Goal: Task Accomplishment & Management: Manage account settings

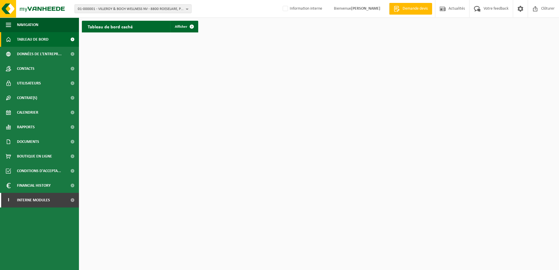
click at [108, 11] on span "01-000001 - VILLEROY & BOCH WELLNESS NV - 8800 ROESELARE, POPULIERSTRAAT 1" at bounding box center [131, 9] width 106 height 9
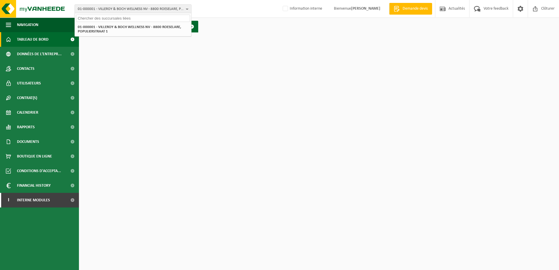
click at [104, 21] on input "text" at bounding box center [133, 18] width 114 height 7
type input "10-809690"
click at [119, 26] on strong "10-809690 - LE CHAMPIGNON DE BRUXELLES - 1070 ANDERLECHT, QUAI DE L'INDUSTRIE 1…" at bounding box center [129, 27] width 102 height 4
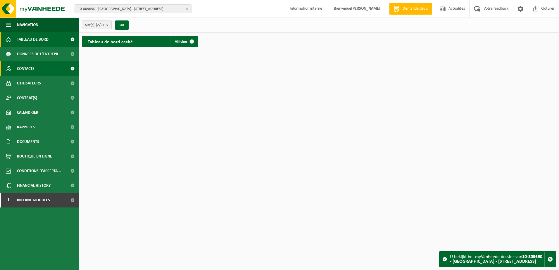
click at [39, 68] on link "Contacts" at bounding box center [39, 68] width 79 height 15
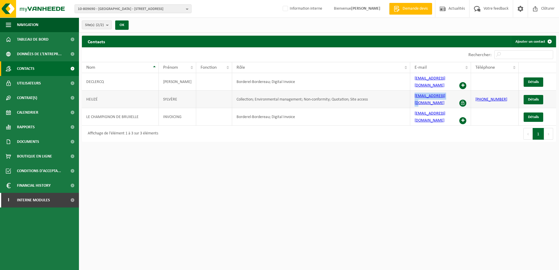
drag, startPoint x: 447, startPoint y: 93, endPoint x: 409, endPoint y: 93, distance: 38.3
click at [409, 93] on tr "HEUZÉ SYLVÈRE Collection; Environmental management; Non-conformity; Quotation; …" at bounding box center [319, 100] width 474 height 18
copy tr "sylvere@eclo.farm"
click at [465, 117] on span at bounding box center [462, 120] width 7 height 7
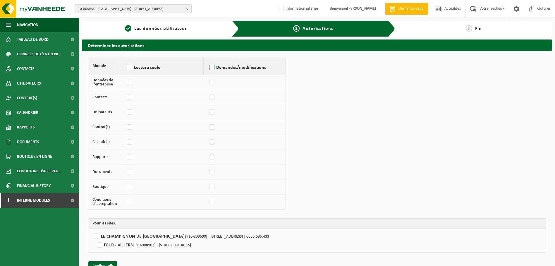
click at [212, 65] on label "Demandes/modifications" at bounding box center [244, 67] width 73 height 9
click at [208, 60] on input "Demandes/modifications" at bounding box center [208, 60] width 0 height 0
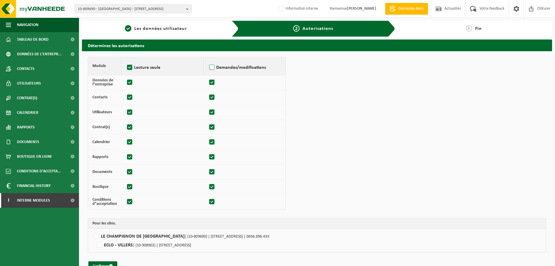
checkbox input "true"
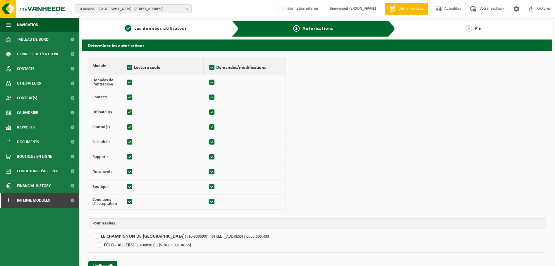
checkbox input "true"
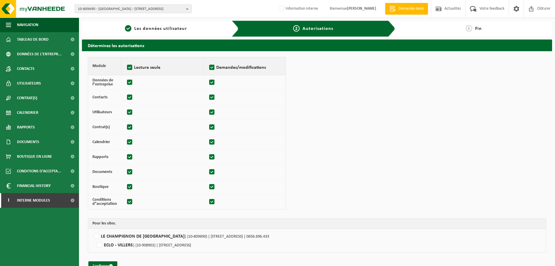
checkbox input "true"
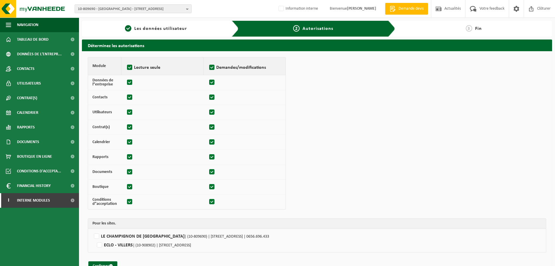
checkbox input "true"
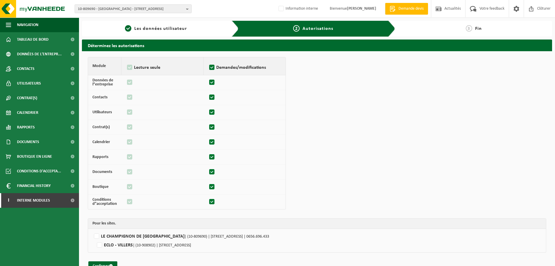
scroll to position [13, 0]
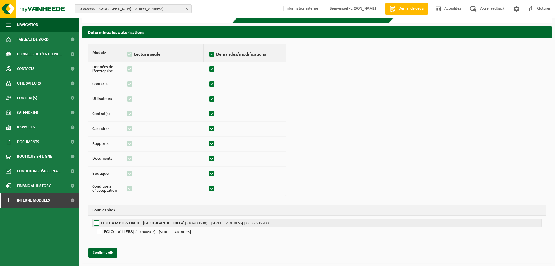
click at [95, 224] on label"] "LE CHAMPIGNON DE BRUXELLES | (10-809690) | QUAI DE L'INDUSTRIE 168, 1070 ANDERL…" at bounding box center [316, 222] width 449 height 9
click at [95, 224] on input "LE CHAMPIGNON DE BRUXELLES | (10-809690) | QUAI DE L'INDUSTRIE 168, 1070 ANDERL…" at bounding box center [369, 222] width 555 height 9
checkbox input "true"
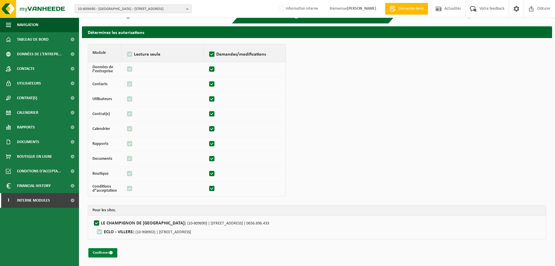
click at [99, 252] on button "Confirmer" at bounding box center [102, 252] width 29 height 9
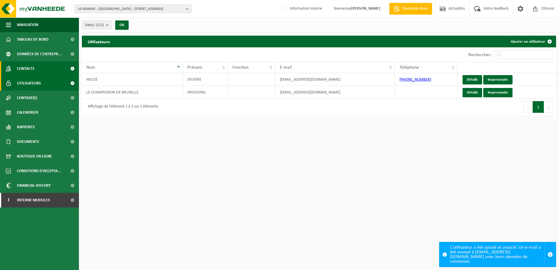
click at [53, 68] on link "Contacts" at bounding box center [39, 68] width 79 height 15
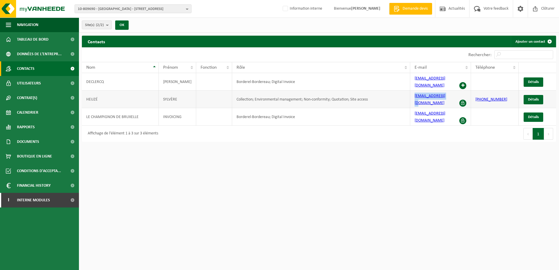
drag, startPoint x: 432, startPoint y: 94, endPoint x: 406, endPoint y: 94, distance: 26.6
click at [406, 94] on tr "HEUZÉ SYLVÈRE Collection; Environmental management; Non-conformity; Quotation; …" at bounding box center [319, 100] width 474 height 18
click at [35, 197] on span "Interne modules" at bounding box center [33, 200] width 33 height 15
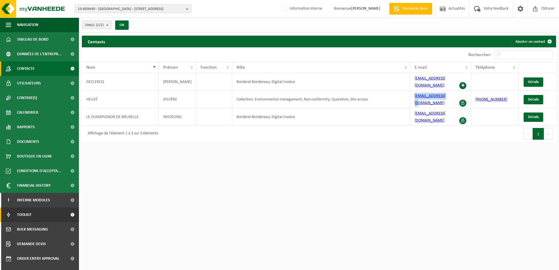
scroll to position [25, 0]
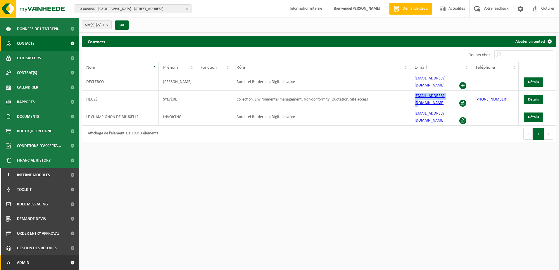
click at [37, 264] on link "A Admin" at bounding box center [39, 263] width 79 height 15
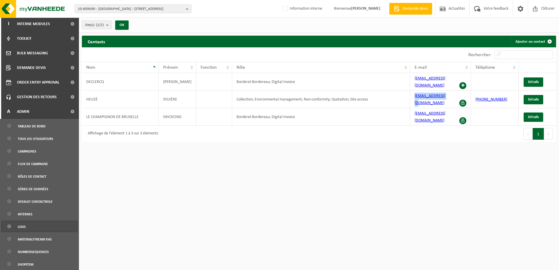
scroll to position [228, 0]
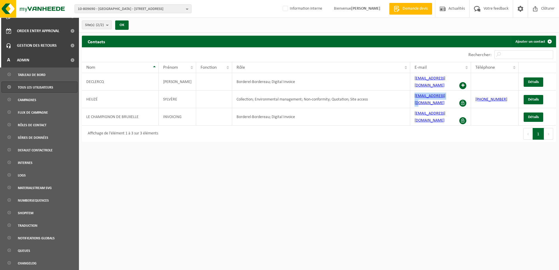
click at [26, 89] on span "Tous les utilisateurs" at bounding box center [35, 87] width 35 height 11
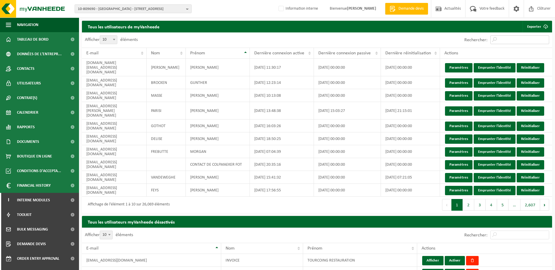
click at [513, 42] on input "Rechercher:" at bounding box center [519, 39] width 59 height 9
paste input "[EMAIL_ADDRESS][DOMAIN_NAME]"
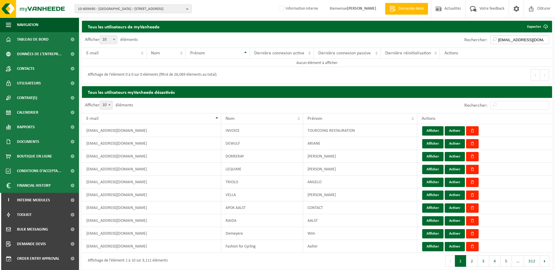
click at [508, 41] on input "[EMAIL_ADDRESS][DOMAIN_NAME]" at bounding box center [519, 39] width 59 height 9
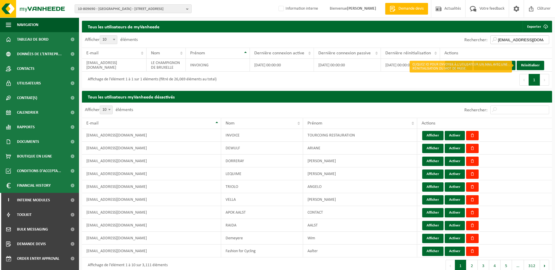
type input "[EMAIL_ADDRESS][DOMAIN_NAME]"
click at [523, 67] on link "Réinitialiser" at bounding box center [529, 65] width 27 height 9
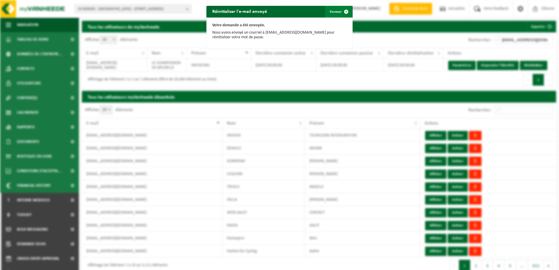
click at [333, 9] on button "Fermer" at bounding box center [338, 12] width 27 height 12
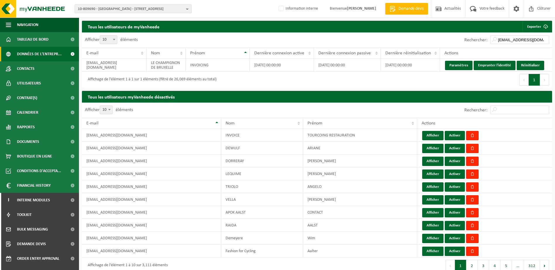
click at [26, 54] on span "Données de l'entrepr..." at bounding box center [39, 54] width 45 height 15
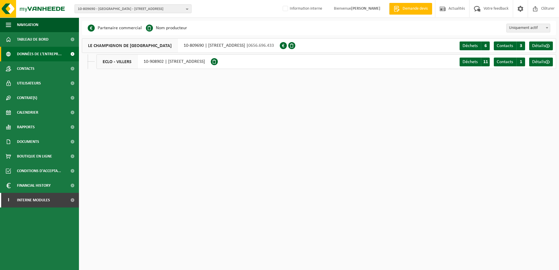
drag, startPoint x: 115, startPoint y: 13, endPoint x: 110, endPoint y: 9, distance: 6.2
click at [114, 13] on div "10-809690 - LE CHAMPIGNON DE BRUXELLES - 1070 ANDERLECHT, QUAI DE L'INDUSTRIE 1…" at bounding box center [279, 9] width 559 height 18
click at [110, 8] on span "10-809690 - [GEOGRAPHIC_DATA] - [STREET_ADDRESS]" at bounding box center [131, 9] width 106 height 9
type input "01-059492"
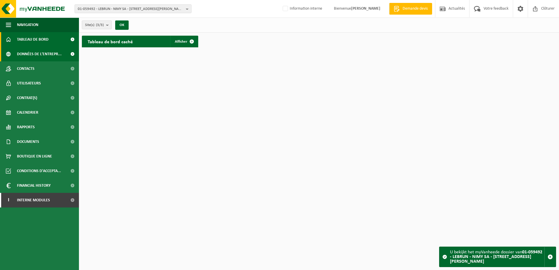
click at [59, 56] on span "Données de l'entrepr..." at bounding box center [39, 54] width 45 height 15
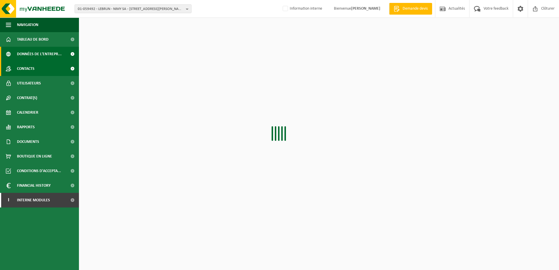
click at [43, 66] on link "Contacts" at bounding box center [39, 68] width 79 height 15
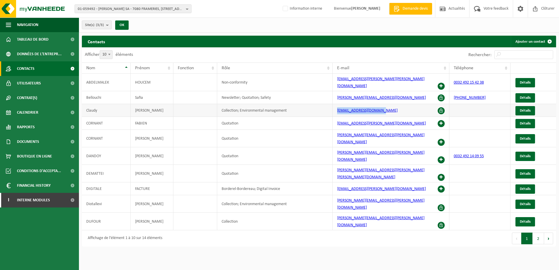
drag, startPoint x: 376, startPoint y: 106, endPoint x: 335, endPoint y: 106, distance: 40.9
click at [335, 106] on td "claudy.urbain@alvest.fr" at bounding box center [391, 110] width 117 height 13
copy link "claudy.urbain@alvest.fr"
click at [49, 86] on link "Utilisateurs" at bounding box center [39, 83] width 79 height 15
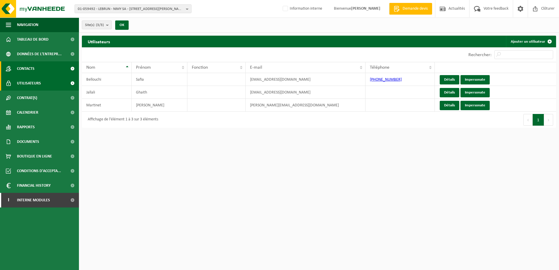
click at [42, 72] on link "Contacts" at bounding box center [39, 68] width 79 height 15
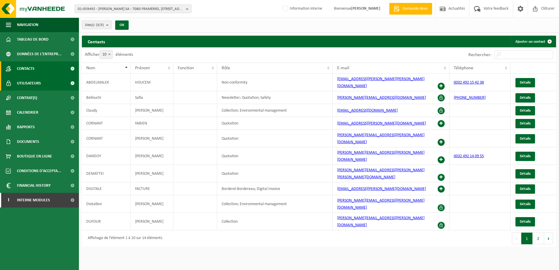
click at [42, 83] on link "Utilisateurs" at bounding box center [39, 83] width 79 height 15
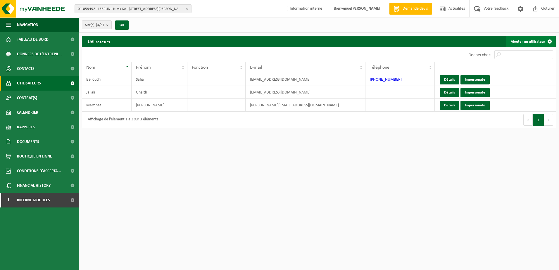
click at [526, 40] on link "Ajouter un utilisateur" at bounding box center [530, 42] width 49 height 12
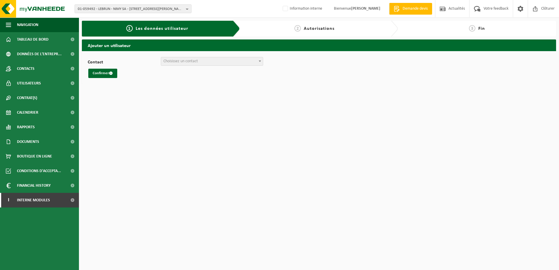
click at [200, 61] on span "Choisissez un contact" at bounding box center [212, 61] width 102 height 8
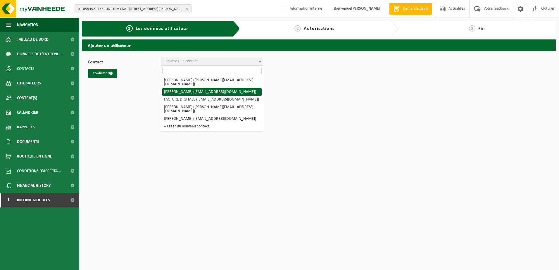
click at [115, 106] on html "01-059492 - LEBRUN - NIMY SA - 7080 FRAMERIES, RUE ACHILLE DEGRÂCE 1 A 01-05949…" at bounding box center [279, 135] width 559 height 270
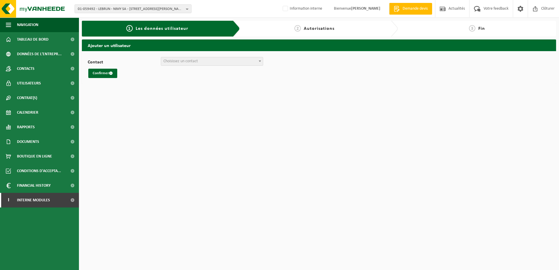
click at [130, 61] on label "Contact" at bounding box center [124, 63] width 73 height 6
click at [88, 57] on select "STÉPHANE WILLEMYNS (stephane.willemyns@lebrun.eu) FABIEN CORNANT (f.cornant@leb…" at bounding box center [88, 57] width 0 height 0
click at [34, 68] on span "Contacts" at bounding box center [26, 68] width 18 height 15
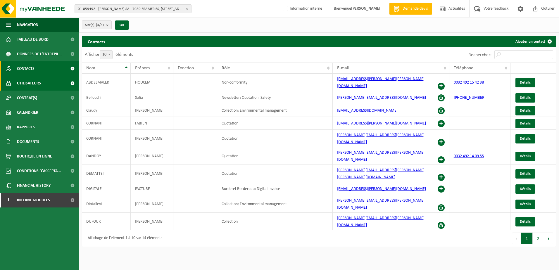
click at [38, 83] on span "Utilisateurs" at bounding box center [29, 83] width 24 height 15
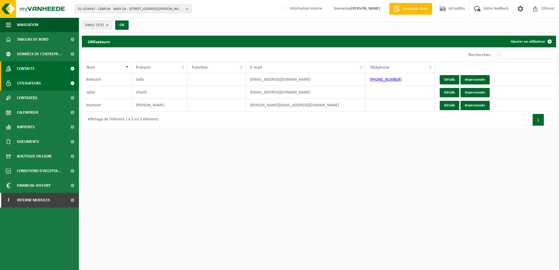
click at [30, 70] on span "Contacts" at bounding box center [26, 68] width 18 height 15
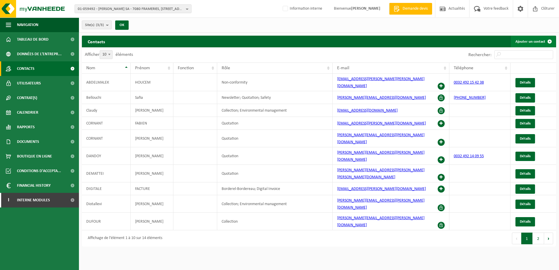
click at [535, 42] on link "Ajouter un contact" at bounding box center [533, 42] width 45 height 12
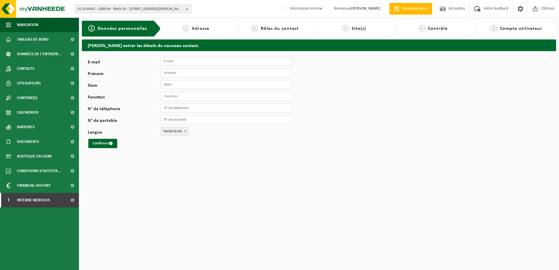
click at [178, 64] on input "E-mail" at bounding box center [227, 61] width 132 height 9
type input "alexandre"
drag, startPoint x: 181, startPoint y: 61, endPoint x: 151, endPoint y: 61, distance: 30.4
click at [151, 61] on div "E-mail alexandre" at bounding box center [193, 61] width 211 height 9
click at [172, 61] on input "E-mail" at bounding box center [227, 61] width 132 height 9
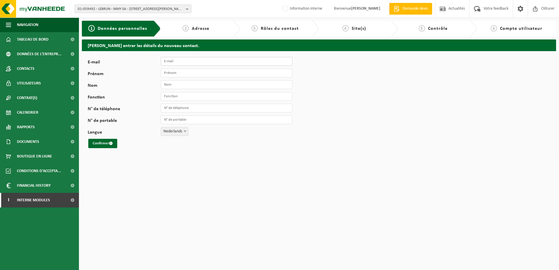
paste input "alexandre.pawlicki@tld-europe.com"
type input "alexandre.pawlicki@tld-europe.com"
click at [168, 73] on input "Prénom" at bounding box center [227, 73] width 132 height 9
type input "Alexandre"
click at [163, 85] on input "Nom" at bounding box center [227, 84] width 132 height 9
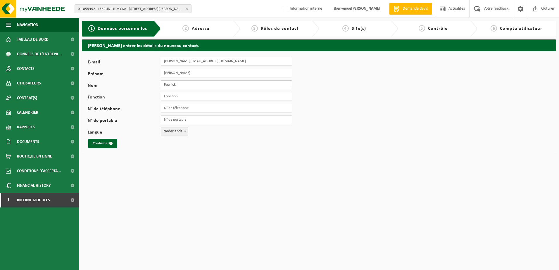
type input "Pawlicki"
click at [173, 98] on input "Fonction" at bounding box center [227, 96] width 132 height 9
type input "Responsable Collection"
click at [168, 132] on span "Nederlands" at bounding box center [174, 131] width 27 height 8
select select "1"
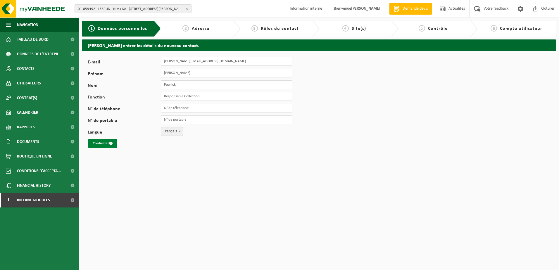
click at [104, 147] on button "Confirmer" at bounding box center [102, 143] width 29 height 9
drag, startPoint x: 267, startPoint y: 54, endPoint x: 285, endPoint y: 57, distance: 17.8
click at [285, 57] on label "L'adresse e-mail est déjà en service (code 10-942168)." at bounding box center [244, 55] width 92 height 9
copy label "10-942168"
click at [129, 9] on span "01-059492 - LEBRUN - NIMY SA - [STREET_ADDRESS][PERSON_NAME]" at bounding box center [131, 9] width 106 height 9
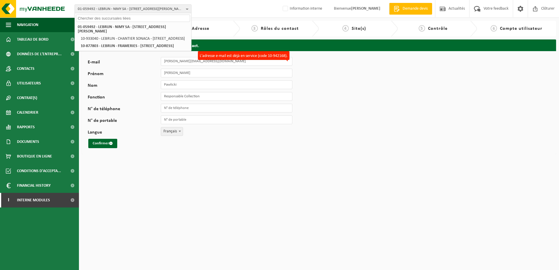
click at [117, 20] on input "text" at bounding box center [133, 18] width 114 height 7
paste input "10-942168"
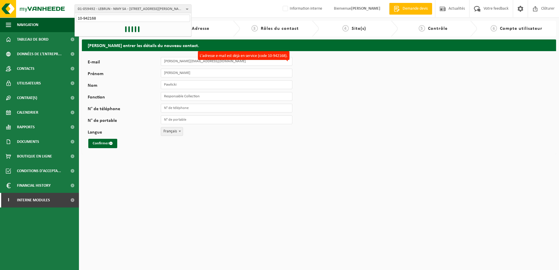
type input "10-942168"
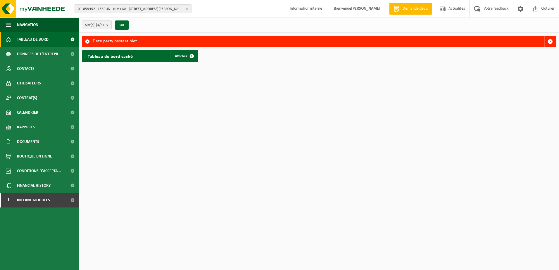
click at [113, 11] on span "01-059492 - [PERSON_NAME] SA - 7080 FRAMERIES, [STREET_ADDRESS][PERSON_NAME]" at bounding box center [131, 9] width 106 height 9
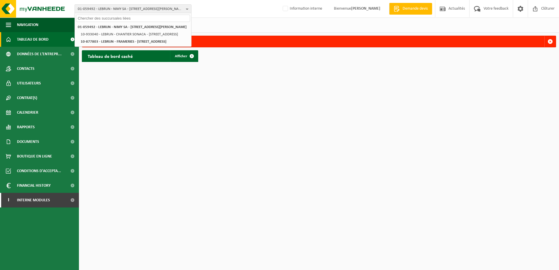
click at [108, 17] on input "text" at bounding box center [133, 18] width 114 height 7
paste input "10-942168"
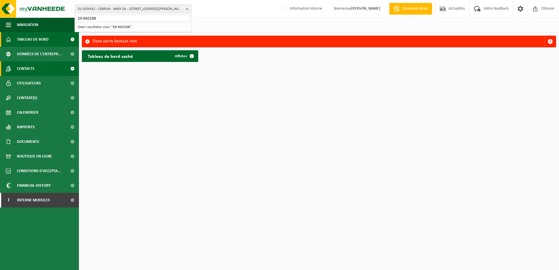
type input "10-942168"
click at [33, 71] on span "Contacts" at bounding box center [26, 68] width 18 height 15
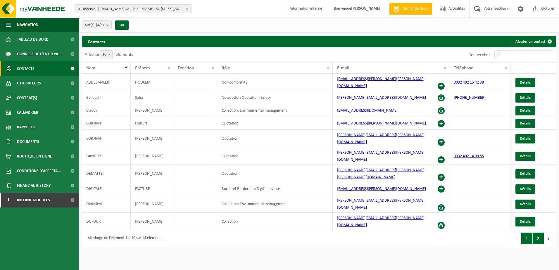
click at [537, 233] on button "2" at bounding box center [538, 239] width 11 height 12
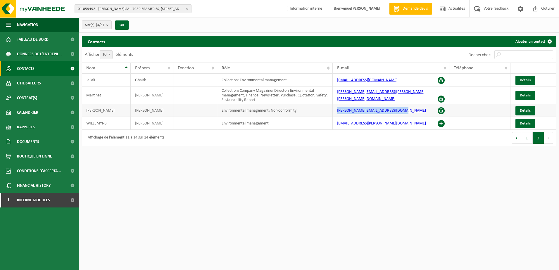
drag, startPoint x: 406, startPoint y: 112, endPoint x: 333, endPoint y: 113, distance: 73.1
click at [333, 113] on td "[PERSON_NAME][EMAIL_ADDRESS][DOMAIN_NAME]" at bounding box center [391, 110] width 117 height 13
copy link "[PERSON_NAME][EMAIL_ADDRESS][DOMAIN_NAME]"
click at [517, 110] on link "Détails" at bounding box center [526, 110] width 20 height 9
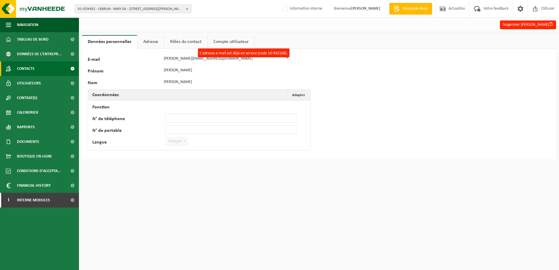
click at [36, 66] on link "Contacts" at bounding box center [39, 68] width 79 height 15
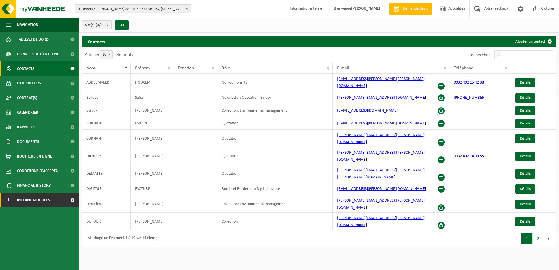
click at [38, 201] on span "Interne modules" at bounding box center [33, 200] width 33 height 15
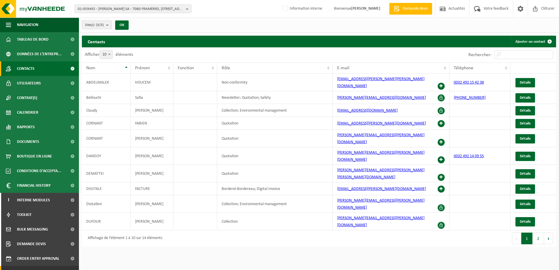
scroll to position [25, 0]
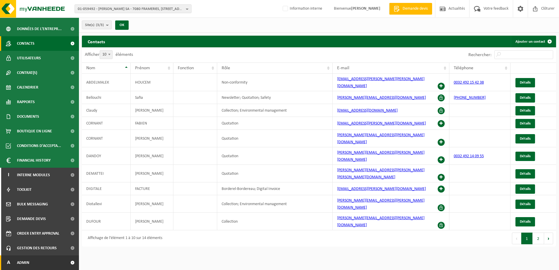
click at [38, 263] on link "A Admin" at bounding box center [39, 263] width 79 height 15
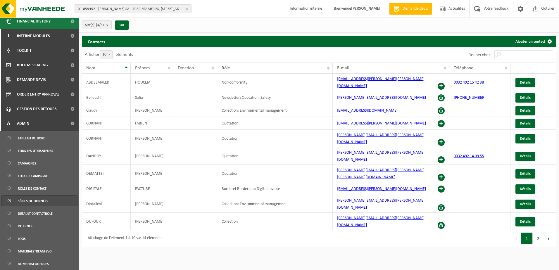
scroll to position [171, 0]
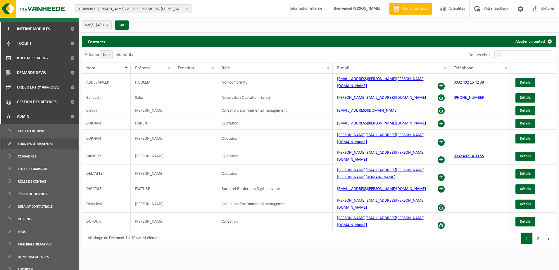
click at [34, 147] on span "Tous les utilisateurs" at bounding box center [35, 143] width 35 height 11
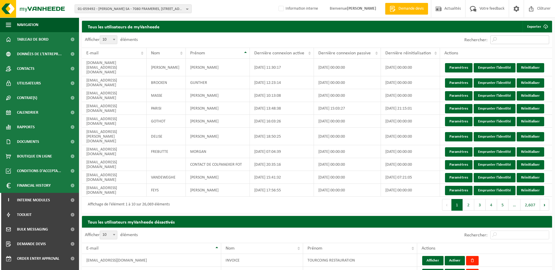
click at [506, 39] on input "Rechercher:" at bounding box center [519, 39] width 59 height 9
paste input "[PERSON_NAME][EMAIL_ADDRESS][DOMAIN_NAME]"
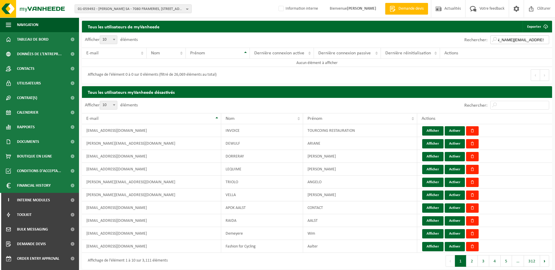
drag, startPoint x: 501, startPoint y: 41, endPoint x: 504, endPoint y: 40, distance: 3.8
click at [500, 41] on input "[PERSON_NAME][EMAIL_ADDRESS][DOMAIN_NAME]" at bounding box center [519, 39] width 59 height 9
click at [533, 39] on div at bounding box center [317, 57] width 470 height 51
click at [530, 40] on div at bounding box center [317, 57] width 470 height 51
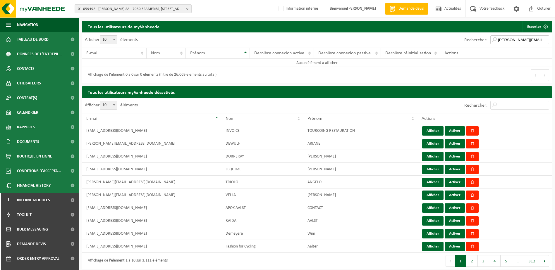
drag, startPoint x: 530, startPoint y: 41, endPoint x: 493, endPoint y: 39, distance: 36.9
click at [493, 39] on input "[PERSON_NAME][EMAIL_ADDRESS][DOMAIN_NAME]" at bounding box center [519, 39] width 59 height 9
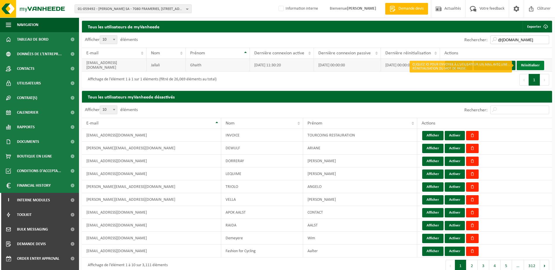
type input "@[DOMAIN_NAME]"
drag, startPoint x: 529, startPoint y: 64, endPoint x: 308, endPoint y: 18, distance: 225.7
click at [529, 64] on link "Réinitialiser" at bounding box center [529, 65] width 27 height 9
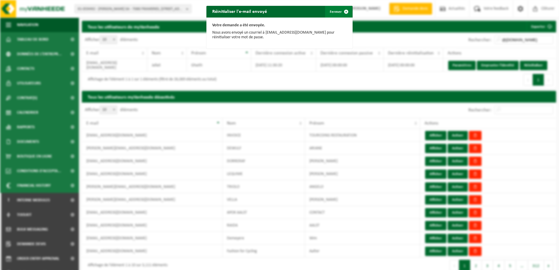
click at [335, 12] on button "Fermer" at bounding box center [338, 12] width 27 height 12
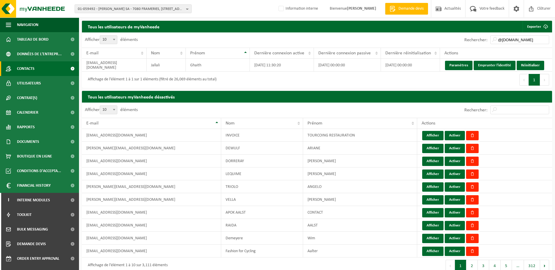
click at [32, 66] on span "Contacts" at bounding box center [26, 68] width 18 height 15
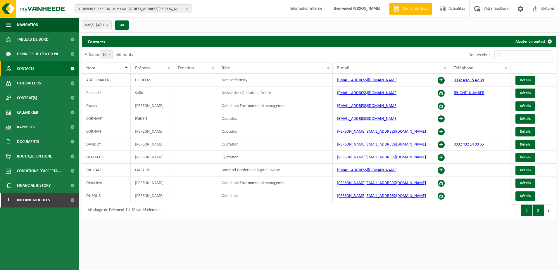
click at [540, 208] on button "2" at bounding box center [538, 211] width 11 height 12
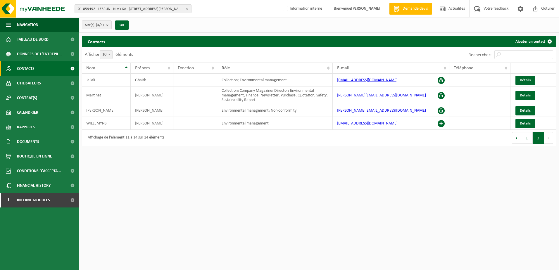
click at [43, 230] on ul "Navigation Demande devis Actualités Votre feedback Clôturer Tableau de bord Don…" at bounding box center [39, 144] width 79 height 253
click at [98, 7] on span "01-059492 - LEBRUN - NIMY SA - 7080 FRAMERIES, RUE ACHILLE DEGRÂCE 1 A" at bounding box center [131, 9] width 106 height 9
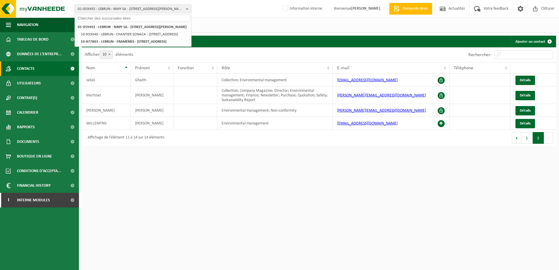
click input "text"
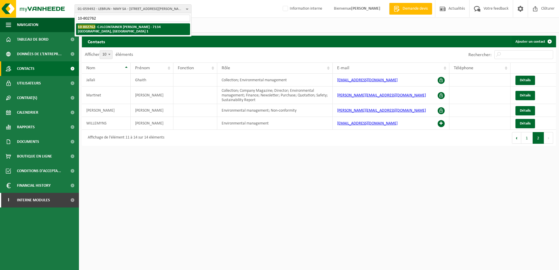
type input "10-802762"
click strong "10-802762 - C.H.CONTAINER SERGIO - 7134 PÉRONNES-LEZ-BINCHE, CHEMIN DU PONT DE …"
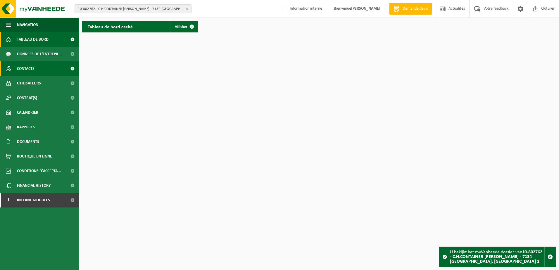
click at [35, 67] on span "Contacts" at bounding box center [26, 68] width 18 height 15
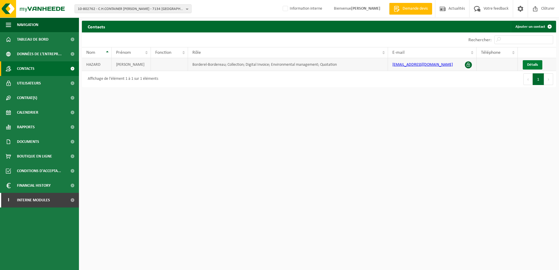
click at [529, 63] on span "Détails" at bounding box center [532, 65] width 11 height 4
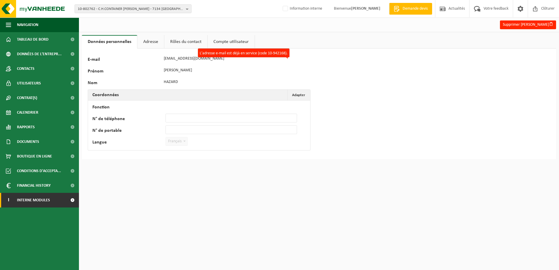
click at [32, 197] on span "Interne modules" at bounding box center [33, 200] width 33 height 15
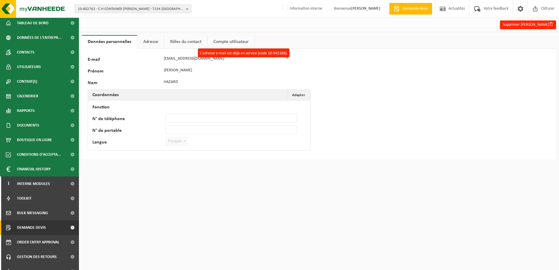
scroll to position [25, 0]
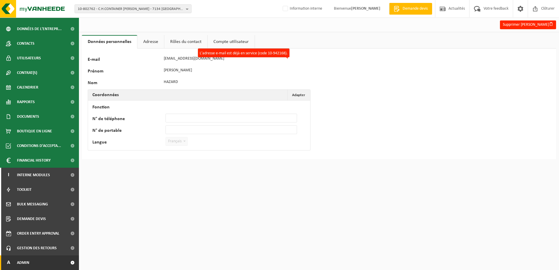
click at [44, 264] on link "A Admin" at bounding box center [39, 263] width 79 height 15
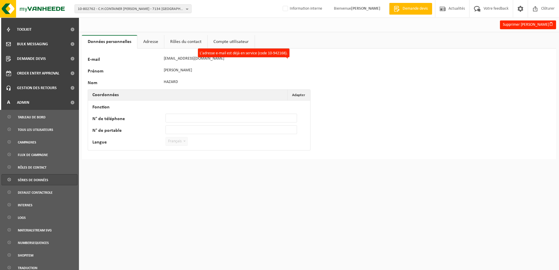
scroll to position [228, 0]
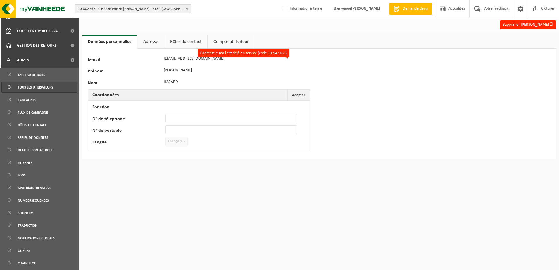
click at [45, 84] on span "Tous les utilisateurs" at bounding box center [35, 87] width 35 height 11
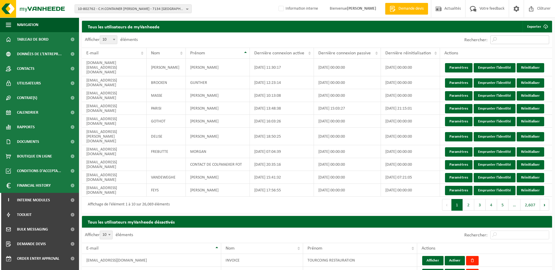
click at [503, 37] on input "Rechercher:" at bounding box center [519, 39] width 59 height 9
paste input "hazard.christophe@gmail.com"
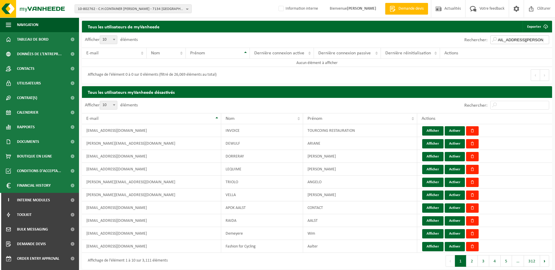
click at [501, 40] on input "[EMAIL_ADDRESS][DOMAIN_NAME]" at bounding box center [519, 39] width 59 height 9
click at [499, 41] on input "[EMAIL_ADDRESS][DOMAIN_NAME]" at bounding box center [519, 39] width 59 height 9
type input "hazard.christophe@gmail.com"
click at [527, 41] on div at bounding box center [317, 57] width 470 height 51
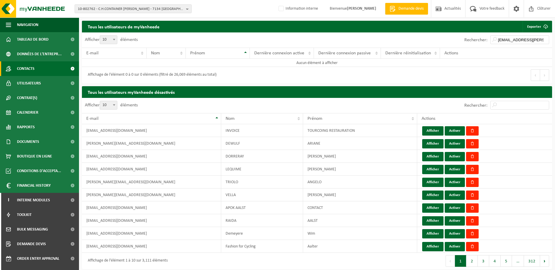
click at [39, 72] on link "Contacts" at bounding box center [39, 68] width 79 height 15
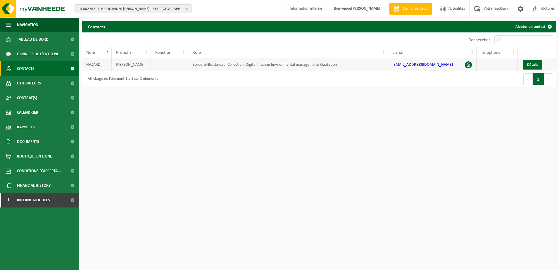
click at [468, 64] on span at bounding box center [468, 64] width 7 height 7
click at [540, 67] on link "Détails" at bounding box center [533, 64] width 20 height 9
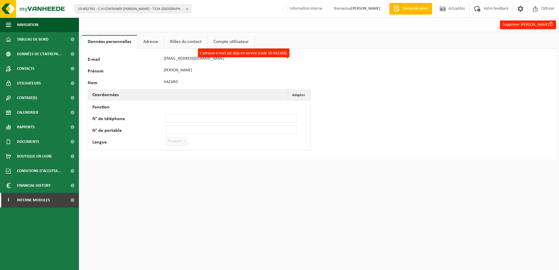
click at [136, 39] on link "Données personnelles" at bounding box center [109, 41] width 55 height 13
click at [147, 43] on link "Adresse" at bounding box center [150, 41] width 27 height 13
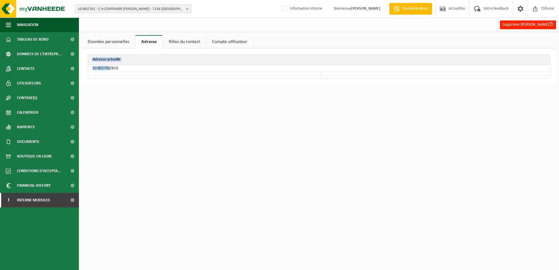
drag, startPoint x: 110, startPoint y: 69, endPoint x: 85, endPoint y: 68, distance: 25.2
click at [85, 68] on div "Adresse actuelle 10-802765/BUS" at bounding box center [319, 67] width 474 height 36
drag, startPoint x: 85, startPoint y: 68, endPoint x: 156, endPoint y: 92, distance: 75.6
click at [156, 92] on html "10-802762 - C.H.CONTAINER SERGIO - 7134 PÉRONNES-LEZ-BINCHE, CHEMIN DU PONT DE …" at bounding box center [279, 135] width 559 height 270
drag, startPoint x: 92, startPoint y: 67, endPoint x: 110, endPoint y: 69, distance: 18.2
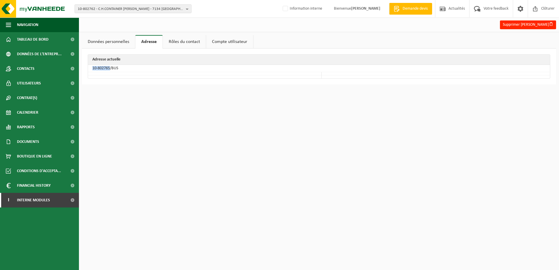
click at [110, 69] on td "10-802765/BUS" at bounding box center [319, 68] width 462 height 7
copy td "10-802765"
click at [106, 125] on html "10-802762 - C.H.CONTAINER SERGIO - 7134 PÉRONNES-LEZ-BINCHE, CHEMIN DU PONT DE …" at bounding box center [279, 135] width 559 height 270
drag, startPoint x: 91, startPoint y: 69, endPoint x: 94, endPoint y: 70, distance: 3.6
click at [94, 70] on td "10-802765/BUS" at bounding box center [319, 68] width 462 height 7
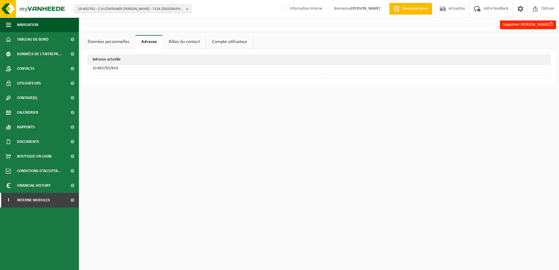
drag, startPoint x: 94, startPoint y: 70, endPoint x: 98, endPoint y: 70, distance: 3.8
click at [98, 70] on td "10-802765/BUS" at bounding box center [319, 68] width 462 height 7
drag, startPoint x: 109, startPoint y: 68, endPoint x: 91, endPoint y: 65, distance: 18.1
click at [91, 65] on td "10-802765/BUS" at bounding box center [319, 68] width 462 height 7
drag, startPoint x: 91, startPoint y: 65, endPoint x: 94, endPoint y: 80, distance: 15.1
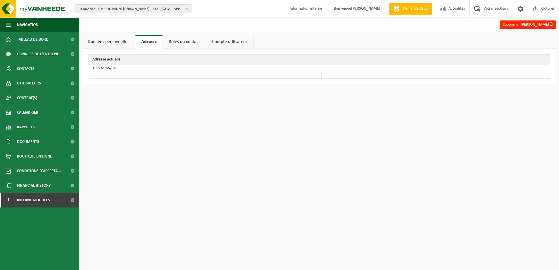
click at [94, 80] on div "Adresse actuelle 10-802765/BUS" at bounding box center [319, 67] width 474 height 36
click at [30, 202] on span "Interne modules" at bounding box center [33, 200] width 33 height 15
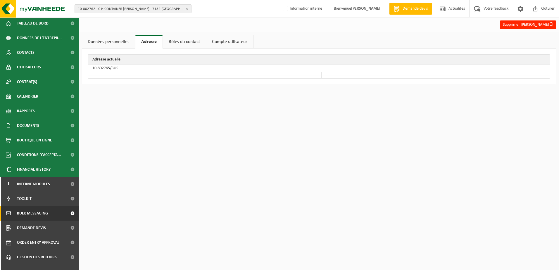
scroll to position [25, 0]
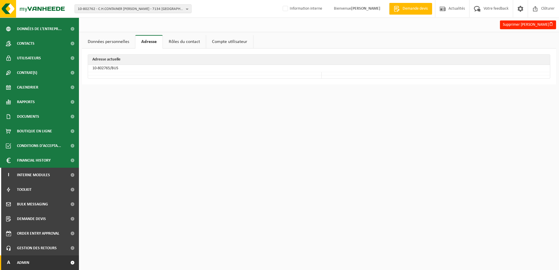
click at [44, 262] on link "A Admin" at bounding box center [39, 263] width 79 height 15
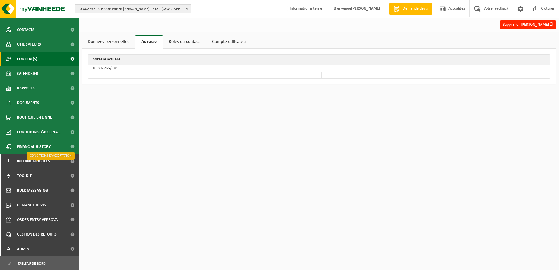
scroll to position [0, 0]
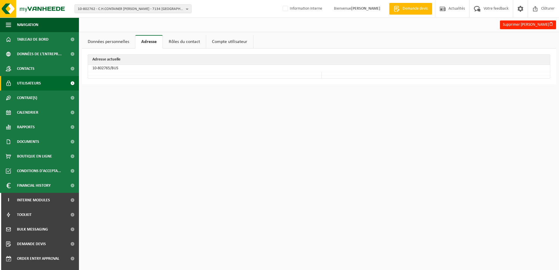
click at [39, 84] on span "Utilisateurs" at bounding box center [29, 83] width 24 height 15
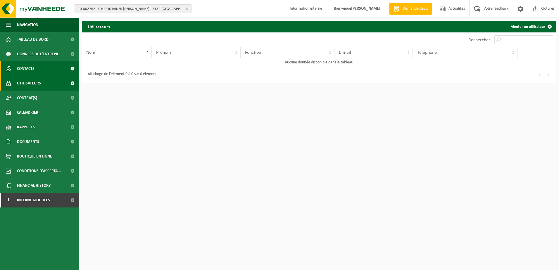
click at [39, 69] on link "Contacts" at bounding box center [39, 68] width 79 height 15
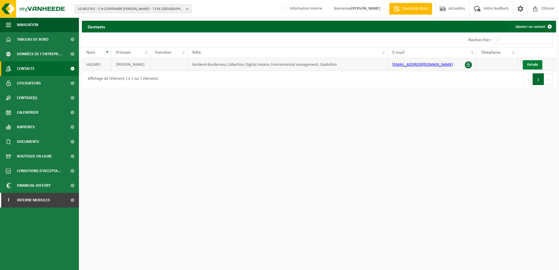
click at [539, 65] on link "Détails" at bounding box center [533, 64] width 20 height 9
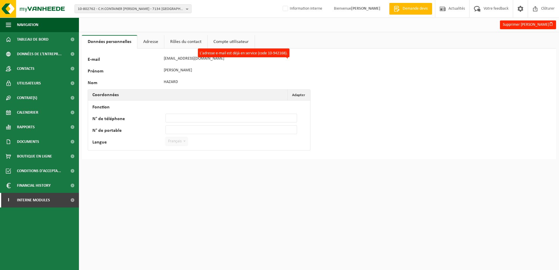
click at [318, 71] on div "121715 E-mail [EMAIL_ADDRESS][DOMAIN_NAME] L'adresse e-mail est déjà en service…" at bounding box center [319, 104] width 474 height 111
click at [115, 40] on link "Données personnelles" at bounding box center [109, 41] width 55 height 13
click at [155, 44] on link "Adresse" at bounding box center [150, 41] width 27 height 13
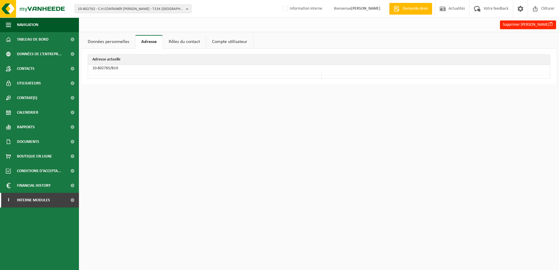
click at [183, 44] on link "Rôles du contact" at bounding box center [184, 41] width 43 height 13
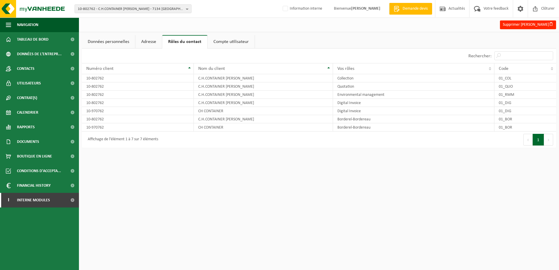
click at [125, 43] on link "Données personnelles" at bounding box center [108, 41] width 53 height 13
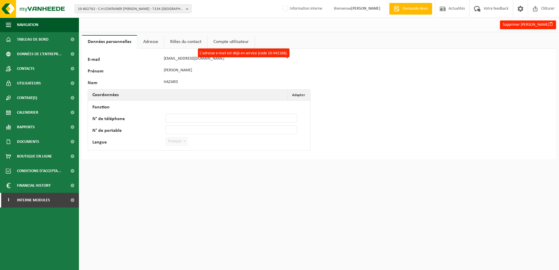
click at [186, 41] on link "Rôles du contact" at bounding box center [185, 41] width 43 height 13
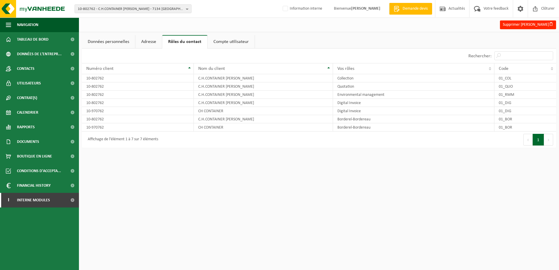
click at [156, 40] on link "Adresse" at bounding box center [148, 41] width 27 height 13
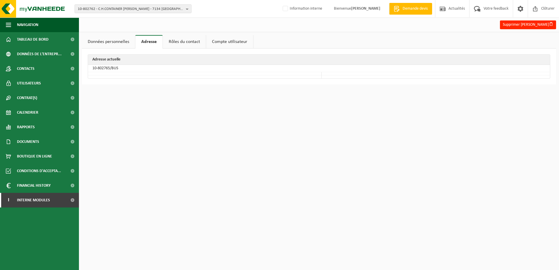
click at [105, 44] on link "Données personnelles" at bounding box center [108, 41] width 53 height 13
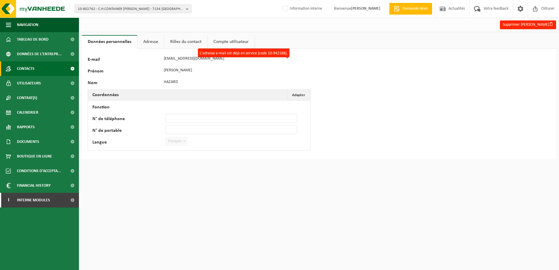
click at [35, 74] on span "Contacts" at bounding box center [26, 68] width 18 height 15
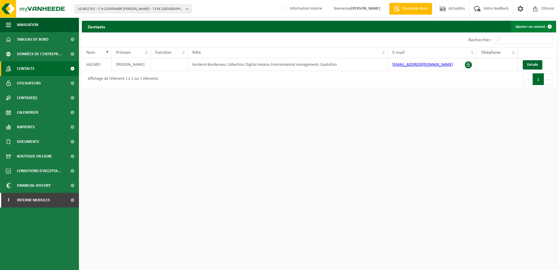
click at [533, 27] on link "Ajouter un contact" at bounding box center [533, 27] width 45 height 12
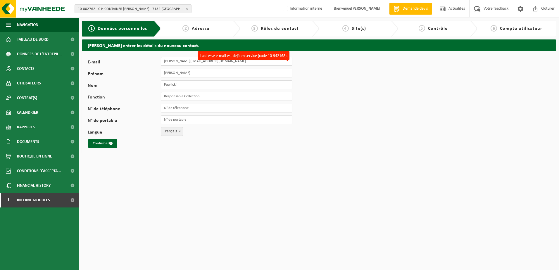
drag, startPoint x: 189, startPoint y: 63, endPoint x: 193, endPoint y: 63, distance: 4.4
click at [189, 63] on input "[PERSON_NAME][EMAIL_ADDRESS][DOMAIN_NAME]" at bounding box center [227, 61] width 132 height 9
drag, startPoint x: 227, startPoint y: 62, endPoint x: 139, endPoint y: 63, distance: 88.6
click at [139, 63] on div "E-mail [PERSON_NAME][EMAIL_ADDRESS][DOMAIN_NAME] L'adresse e-mail est déjà en s…" at bounding box center [193, 61] width 211 height 9
drag, startPoint x: 184, startPoint y: 72, endPoint x: 148, endPoint y: 70, distance: 35.7
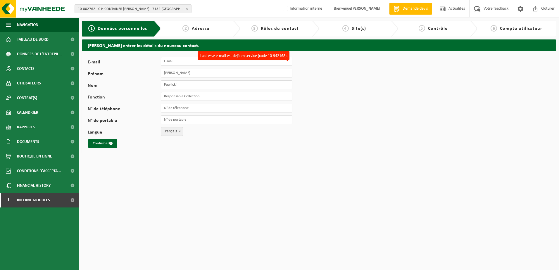
click at [148, 70] on div "Prénom Alexandre" at bounding box center [193, 73] width 211 height 9
drag, startPoint x: 187, startPoint y: 85, endPoint x: 150, endPoint y: 83, distance: 37.2
click at [150, 83] on div "Nom Pawlicki" at bounding box center [193, 84] width 211 height 9
click at [189, 66] on div "E-mail L'adresse e-mail est déjà en service (code 10-942168). Prénom Nom Foncti…" at bounding box center [183, 102] width 190 height 91
click at [186, 63] on input "E-mail" at bounding box center [227, 61] width 132 height 9
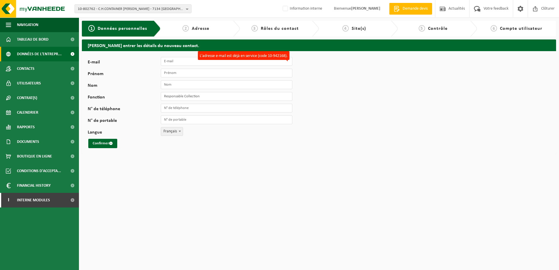
click at [28, 53] on span "Données de l'entrepr..." at bounding box center [39, 54] width 45 height 15
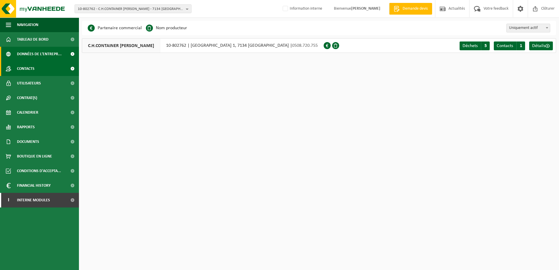
click at [29, 69] on span "Contacts" at bounding box center [26, 68] width 18 height 15
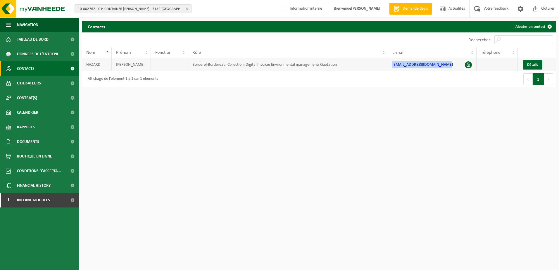
drag, startPoint x: 449, startPoint y: 66, endPoint x: 389, endPoint y: 67, distance: 59.7
click at [389, 67] on td "[EMAIL_ADDRESS][DOMAIN_NAME]" at bounding box center [432, 64] width 89 height 13
copy link "[EMAIL_ADDRESS][DOMAIN_NAME]"
click at [534, 27] on link "Ajouter un contact" at bounding box center [533, 27] width 45 height 12
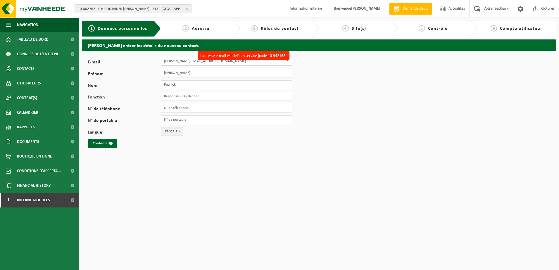
click at [178, 60] on input "[PERSON_NAME][EMAIL_ADDRESS][DOMAIN_NAME]" at bounding box center [227, 61] width 132 height 9
drag, startPoint x: 224, startPoint y: 61, endPoint x: 115, endPoint y: 63, distance: 109.1
click at [115, 63] on div "E-mail [PERSON_NAME][EMAIL_ADDRESS][DOMAIN_NAME] L'adresse e-mail est déjà en s…" at bounding box center [193, 61] width 211 height 9
paste input "[EMAIL_ADDRESS][DOMAIN_NAME]"
type input "[EMAIL_ADDRESS][DOMAIN_NAME]"
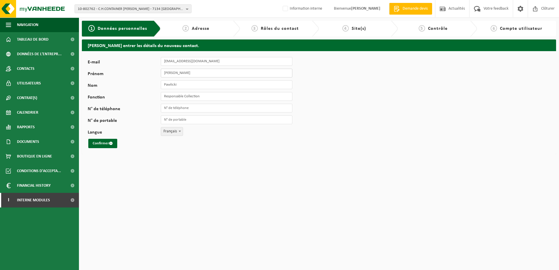
drag, startPoint x: 196, startPoint y: 74, endPoint x: 155, endPoint y: 75, distance: 41.0
click at [155, 75] on div "Prénom Alexandre" at bounding box center [193, 73] width 211 height 9
type input "[PERSON_NAME]"
drag, startPoint x: 191, startPoint y: 87, endPoint x: 134, endPoint y: 92, distance: 57.6
click at [134, 92] on div "E-mail hazard.christophe@gmail.com Prénom Christophe Nom Pawlicki Fonction Resp…" at bounding box center [183, 102] width 190 height 91
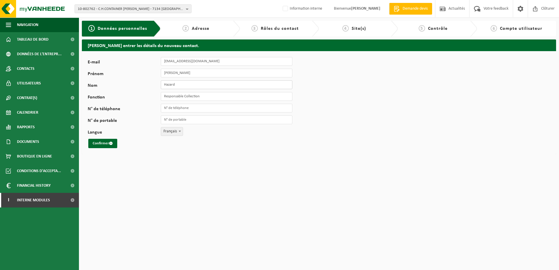
type input "Hazard"
click at [207, 98] on input "Responsable Collection" at bounding box center [227, 96] width 132 height 9
click at [97, 145] on button "Confirmer" at bounding box center [102, 143] width 29 height 9
click at [216, 77] on input "[PERSON_NAME]" at bounding box center [227, 73] width 132 height 9
click at [168, 91] on div "E-mail [EMAIL_ADDRESS][DOMAIN_NAME] L'adresse e-mail est déjà en service (code …" at bounding box center [183, 102] width 190 height 91
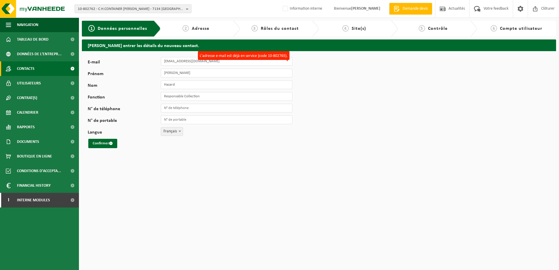
click at [37, 75] on link "Contacts" at bounding box center [39, 68] width 79 height 15
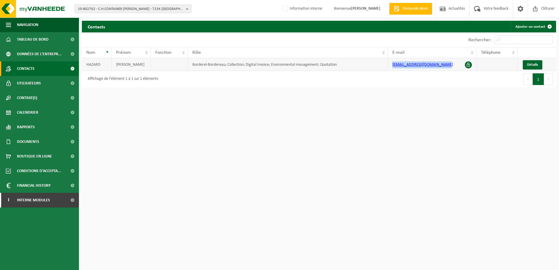
drag, startPoint x: 448, startPoint y: 64, endPoint x: 378, endPoint y: 64, distance: 69.6
click at [378, 64] on tr "HAZARD CHRISTOPHE Borderel-Bordereau; Collection; Digital Invoice; Environmenta…" at bounding box center [319, 64] width 474 height 13
copy tr "[EMAIL_ADDRESS][DOMAIN_NAME]"
click span "Utilisateurs"
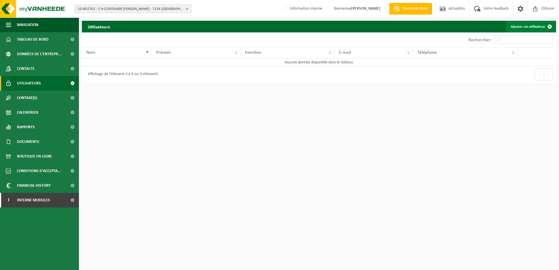
click at [533, 30] on link "Ajouter un utilisateur" at bounding box center [530, 27] width 49 height 12
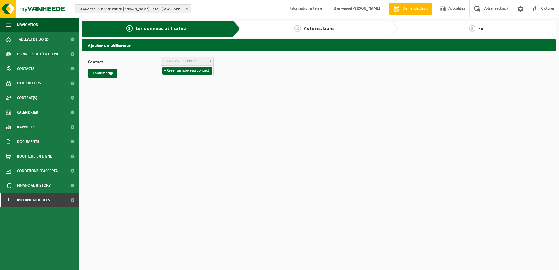
click at [196, 61] on span "Choisissez un contact" at bounding box center [180, 61] width 35 height 4
select select "0"
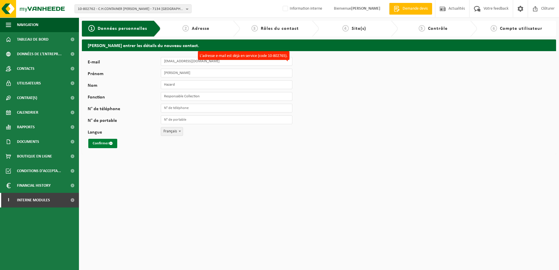
click at [109, 143] on button "Confirmer" at bounding box center [102, 143] width 29 height 9
click at [33, 66] on span "Contacts" at bounding box center [26, 68] width 18 height 15
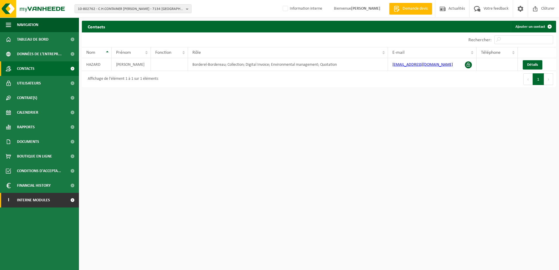
click at [34, 198] on span "Interne modules" at bounding box center [33, 200] width 33 height 15
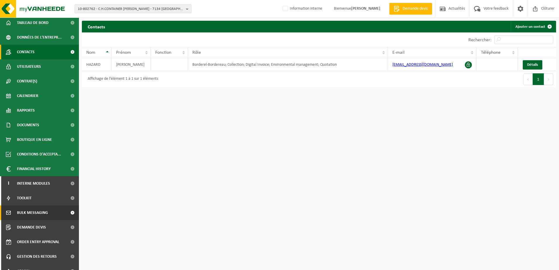
scroll to position [25, 0]
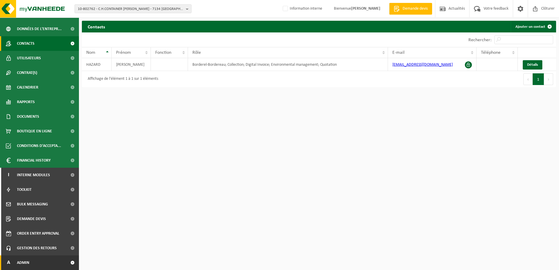
click at [24, 269] on span "Admin" at bounding box center [23, 263] width 12 height 15
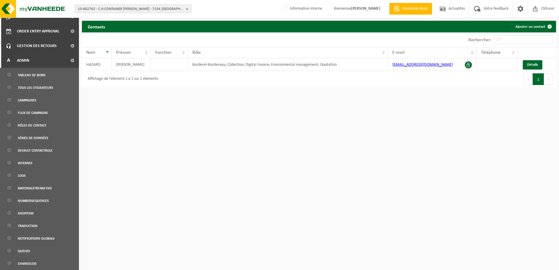
scroll to position [228, 0]
click at [38, 92] on span "Tous les utilisateurs" at bounding box center [35, 87] width 35 height 11
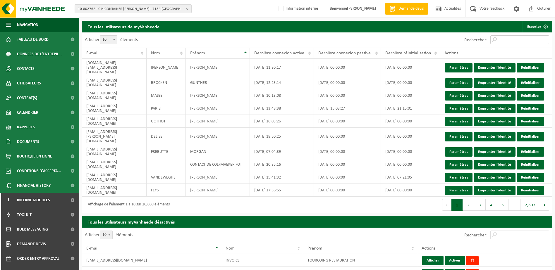
click at [516, 41] on input "Rechercher:" at bounding box center [519, 39] width 59 height 9
paste input "[EMAIL_ADDRESS][PERSON_NAME][DOMAIN_NAME]"
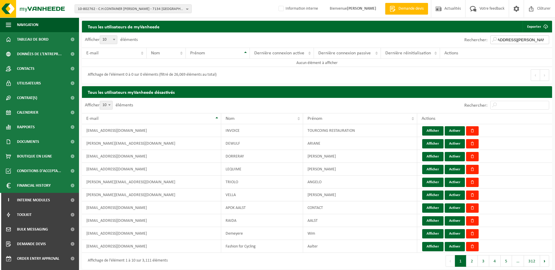
type input "[EMAIL_ADDRESS][PERSON_NAME][DOMAIN_NAME]"
click at [519, 103] on input "Rechercher:" at bounding box center [519, 105] width 59 height 9
paste input "[EMAIL_ADDRESS][PERSON_NAME][DOMAIN_NAME]"
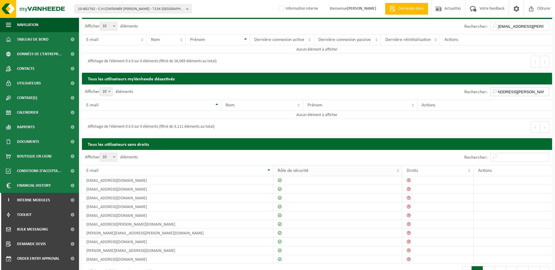
scroll to position [24, 0]
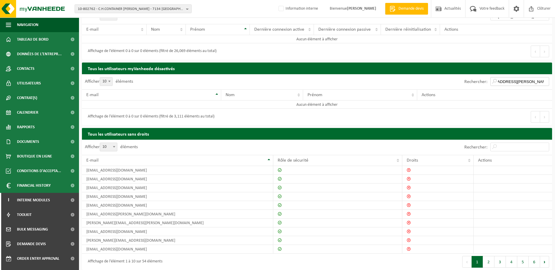
click at [503, 85] on input "[EMAIL_ADDRESS][DOMAIN_NAME]" at bounding box center [519, 81] width 59 height 9
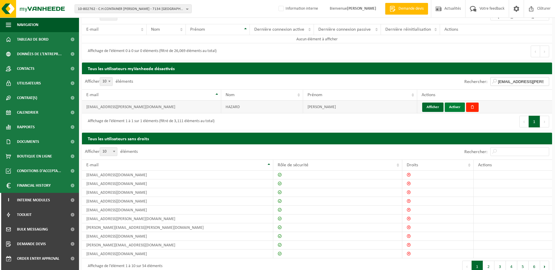
type input "[EMAIL_ADDRESS][DOMAIN_NAME]"
click at [456, 108] on button "Activer" at bounding box center [454, 107] width 20 height 9
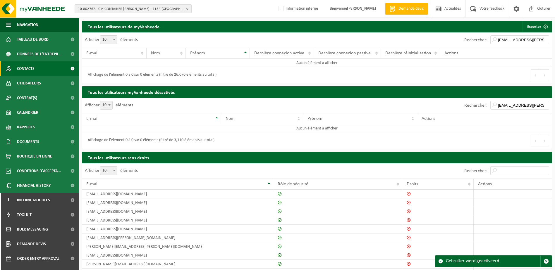
click at [29, 71] on span "Contacts" at bounding box center [26, 68] width 18 height 15
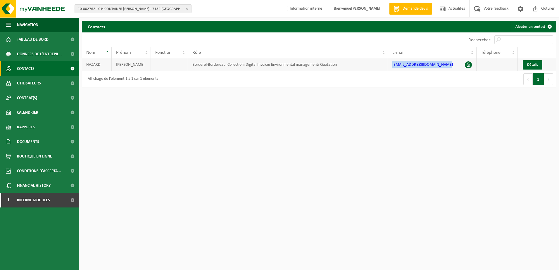
drag, startPoint x: 445, startPoint y: 64, endPoint x: 371, endPoint y: 67, distance: 74.0
click at [371, 67] on tr "HAZARD CHRISTOPHE Borderel-Bordereau; Collection; Digital Invoice; Environmenta…" at bounding box center [319, 64] width 474 height 13
copy tr "hazard.christophe@gmail.com"
click at [106, 11] on span "10-802762 - C.H.CONTAINER SERGIO - 7134 PÉRONNES-LEZ-BINCHE, CHEMIN DU PONT DE …" at bounding box center [131, 9] width 106 height 9
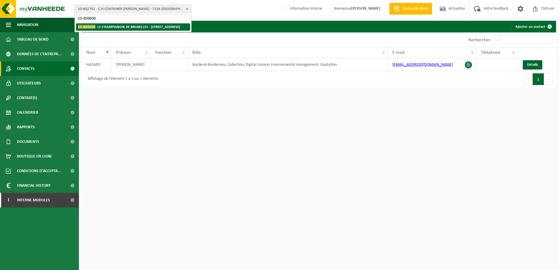
type input "10-809690"
click at [123, 27] on strong "10-809690 - LE CHAMPIGNON DE BRUXELLES - 1070 ANDERLECHT, QUAI DE L'INDUSTRIE 1…" at bounding box center [129, 27] width 102 height 4
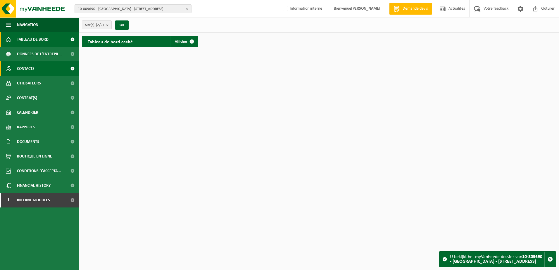
click at [38, 70] on link "Contacts" at bounding box center [39, 68] width 79 height 15
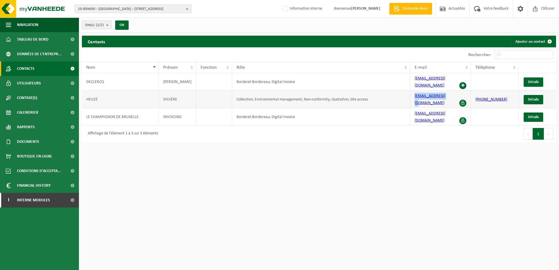
drag, startPoint x: 450, startPoint y: 91, endPoint x: 408, endPoint y: 92, distance: 42.4
click at [408, 92] on tr "[PERSON_NAME] Collection; Environmental management; Non-conformity; Quotation; …" at bounding box center [319, 100] width 474 height 18
copy tr "[EMAIL_ADDRESS][DOMAIN_NAME]"
click at [95, 10] on span "10-809690 - [GEOGRAPHIC_DATA] - [STREET_ADDRESS]" at bounding box center [131, 9] width 106 height 9
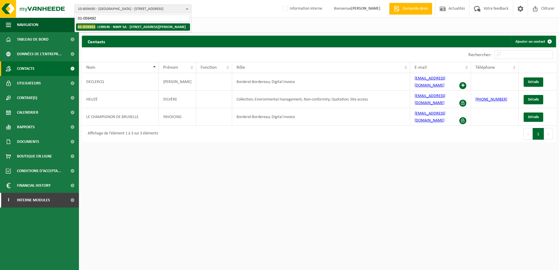
type input "01-059492"
click at [111, 27] on strong "01-059492 - LEBRUN - NIMY SA - [STREET_ADDRESS][PERSON_NAME]" at bounding box center [132, 27] width 108 height 4
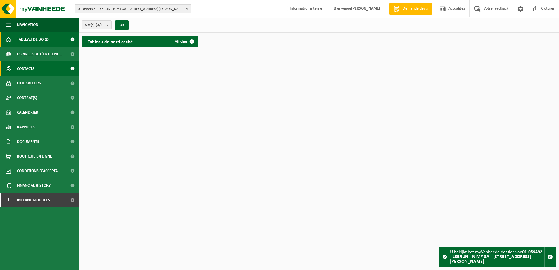
click at [46, 68] on link "Contacts" at bounding box center [39, 68] width 79 height 15
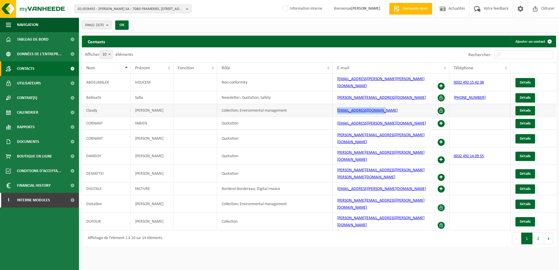
drag, startPoint x: 384, startPoint y: 106, endPoint x: 310, endPoint y: 105, distance: 74.0
click at [310, 105] on tr "[PERSON_NAME] Collection; Environmental management [EMAIL_ADDRESS][DOMAIN_NAME]…" at bounding box center [319, 110] width 474 height 13
copy tr "[EMAIL_ADDRESS][DOMAIN_NAME]"
drag, startPoint x: 400, startPoint y: 183, endPoint x: 324, endPoint y: 185, distance: 76.0
click at [324, 195] on tr "[PERSON_NAME] Collection; Environmental management [PERSON_NAME][EMAIL_ADDRESS]…" at bounding box center [319, 204] width 474 height 18
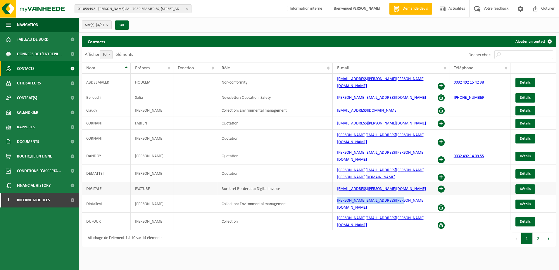
copy tr "[PERSON_NAME][EMAIL_ADDRESS][PERSON_NAME][DOMAIN_NAME]"
click at [540, 233] on button "2" at bounding box center [538, 239] width 11 height 12
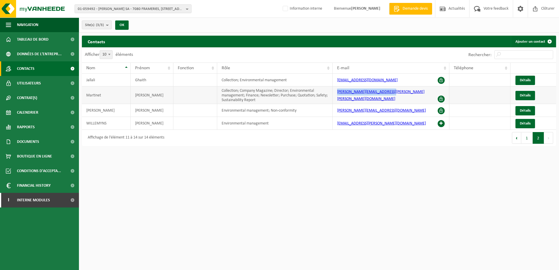
drag, startPoint x: 404, startPoint y: 95, endPoint x: 333, endPoint y: 96, distance: 71.1
click at [333, 96] on td "[PERSON_NAME][EMAIL_ADDRESS][PERSON_NAME][PERSON_NAME][DOMAIN_NAME]" at bounding box center [391, 96] width 117 height 18
copy link "[PERSON_NAME][EMAIL_ADDRESS][PERSON_NAME][PERSON_NAME][DOMAIN_NAME]"
drag, startPoint x: 388, startPoint y: 81, endPoint x: 330, endPoint y: 82, distance: 58.2
click at [330, 82] on tr "[PERSON_NAME] Collection; Environmental management [EMAIL_ADDRESS][DOMAIN_NAME]…" at bounding box center [319, 80] width 474 height 13
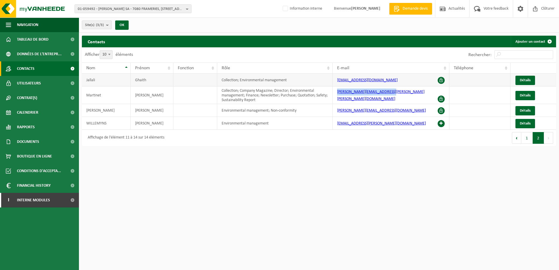
copy tr "ghaith.jallali@tld-europe.com"
click at [525, 136] on button "1" at bounding box center [526, 138] width 11 height 12
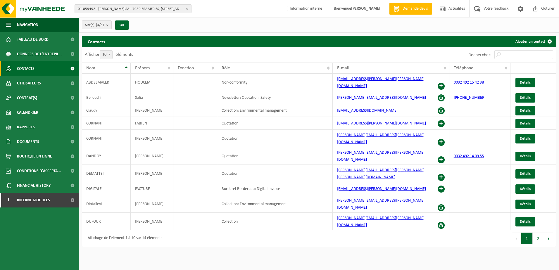
click at [521, 233] on button "1" at bounding box center [526, 239] width 11 height 12
click at [37, 160] on span "Boutique en ligne" at bounding box center [34, 156] width 35 height 15
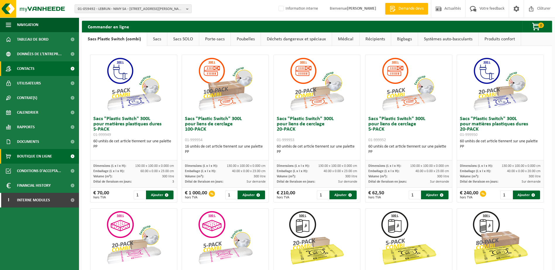
click at [34, 72] on span "Contacts" at bounding box center [26, 68] width 18 height 15
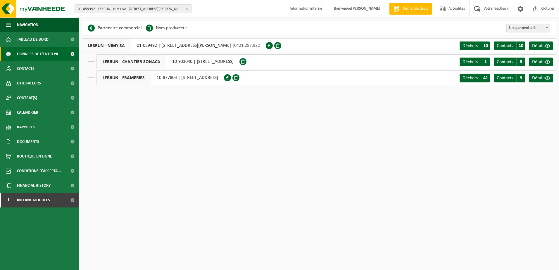
click at [226, 150] on html "01-059492 - LEBRUN - NIMY SA - 7080 FRAMERIES, RUE [PERSON_NAME] 1 A 01-059492 …" at bounding box center [279, 135] width 559 height 270
